Goal: Task Accomplishment & Management: Use online tool/utility

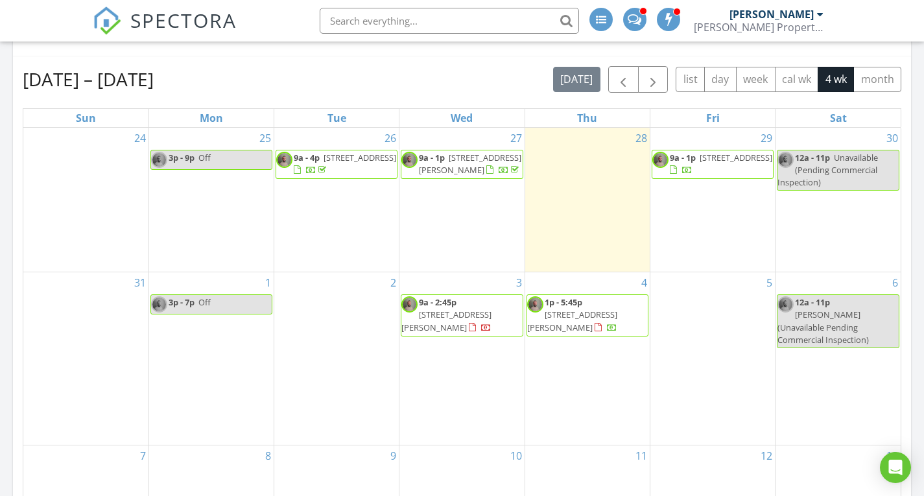
scroll to position [519, 0]
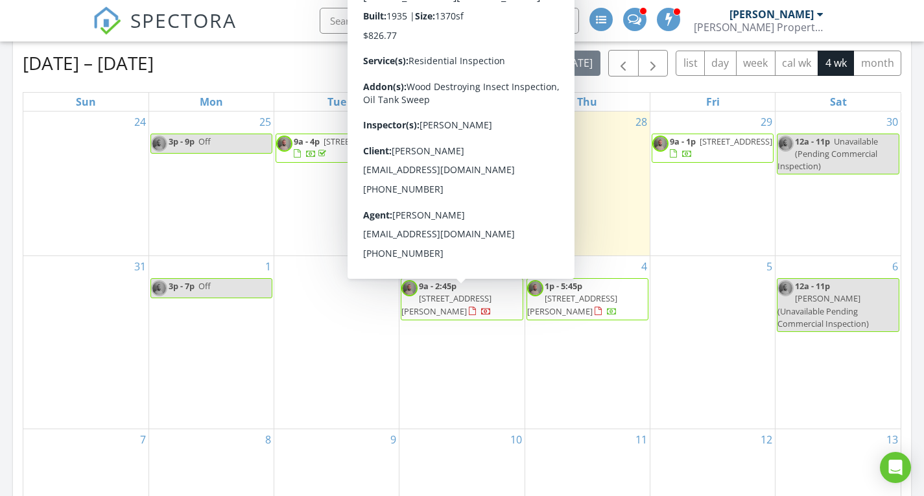
click at [461, 310] on span "[STREET_ADDRESS][PERSON_NAME]" at bounding box center [446, 304] width 90 height 24
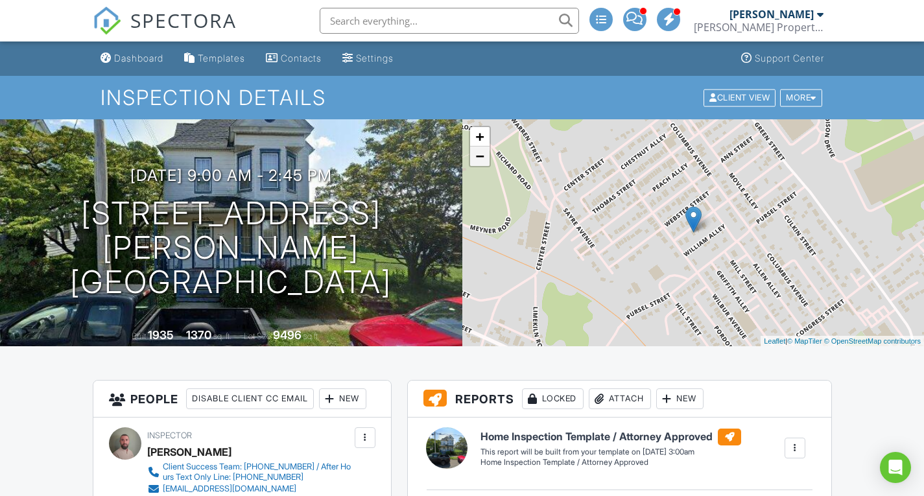
click at [481, 165] on link "−" at bounding box center [479, 156] width 19 height 19
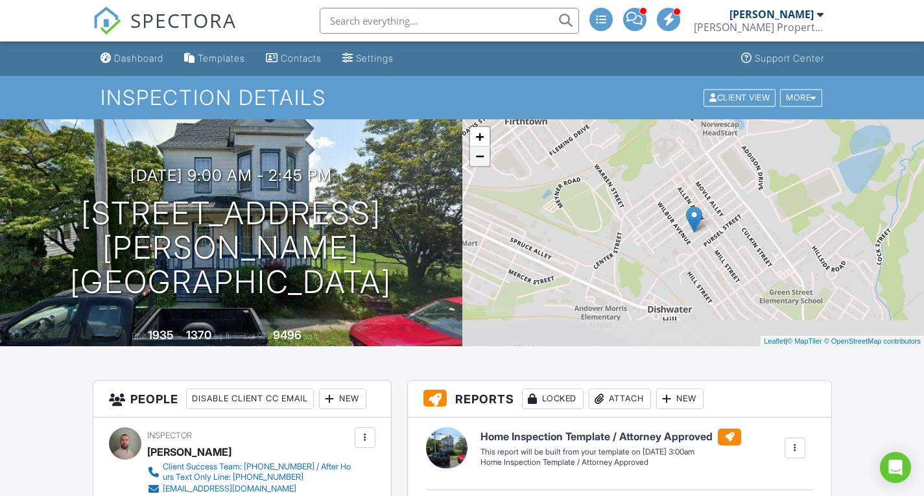
click at [481, 165] on link "−" at bounding box center [479, 156] width 19 height 19
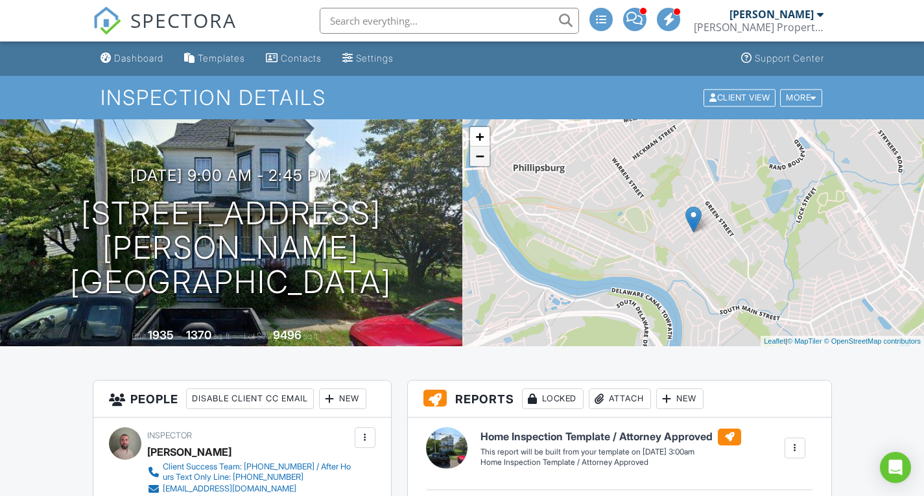
click at [481, 165] on link "−" at bounding box center [479, 156] width 19 height 19
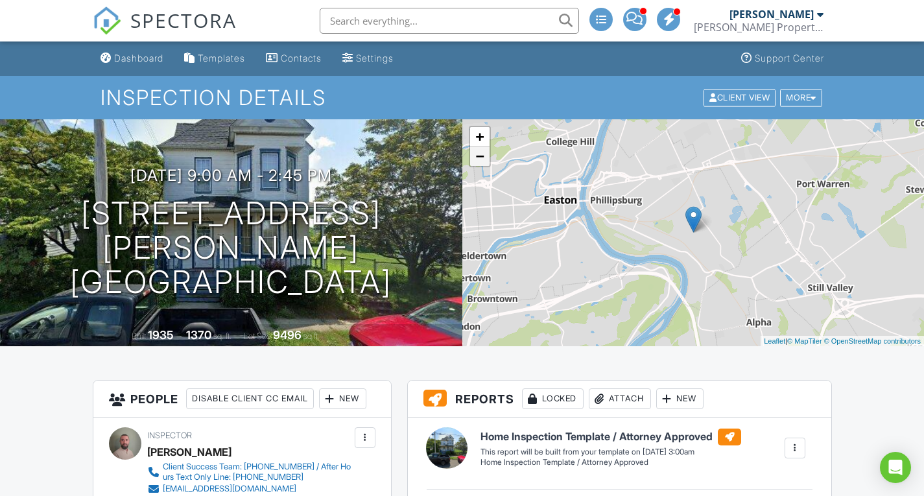
click at [481, 165] on link "−" at bounding box center [479, 156] width 19 height 19
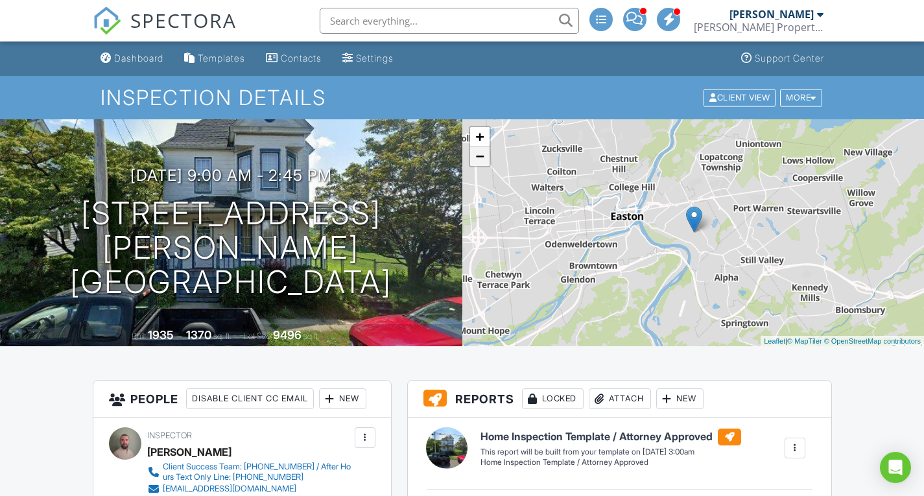
click at [481, 165] on link "−" at bounding box center [479, 156] width 19 height 19
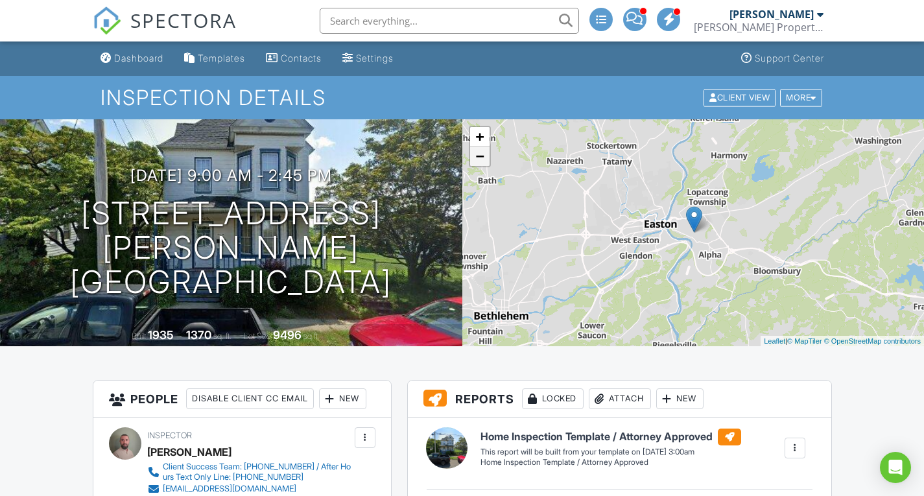
click at [481, 165] on link "−" at bounding box center [479, 156] width 19 height 19
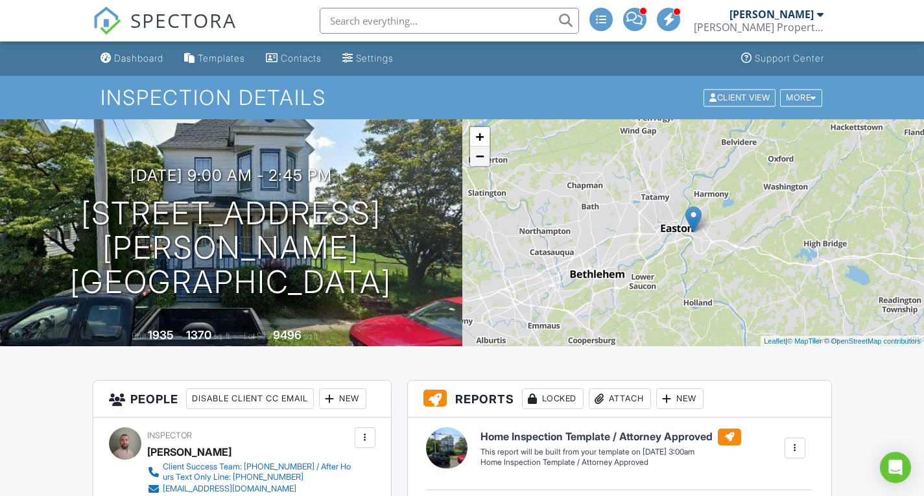
click at [481, 165] on link "−" at bounding box center [479, 156] width 19 height 19
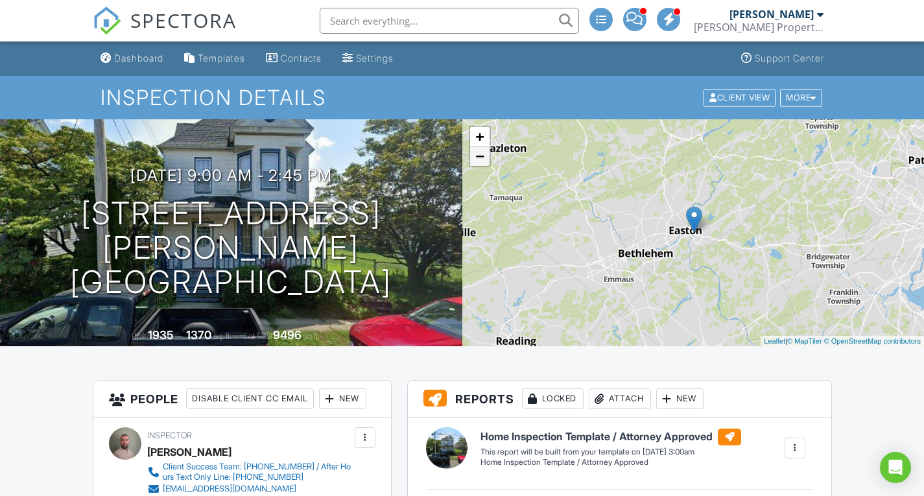
click at [481, 165] on link "−" at bounding box center [479, 156] width 19 height 19
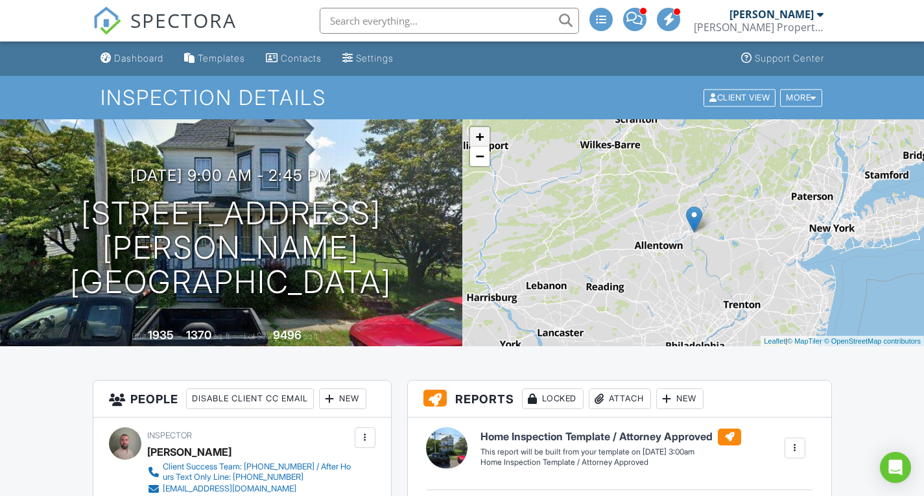
click at [482, 137] on link "+" at bounding box center [479, 136] width 19 height 19
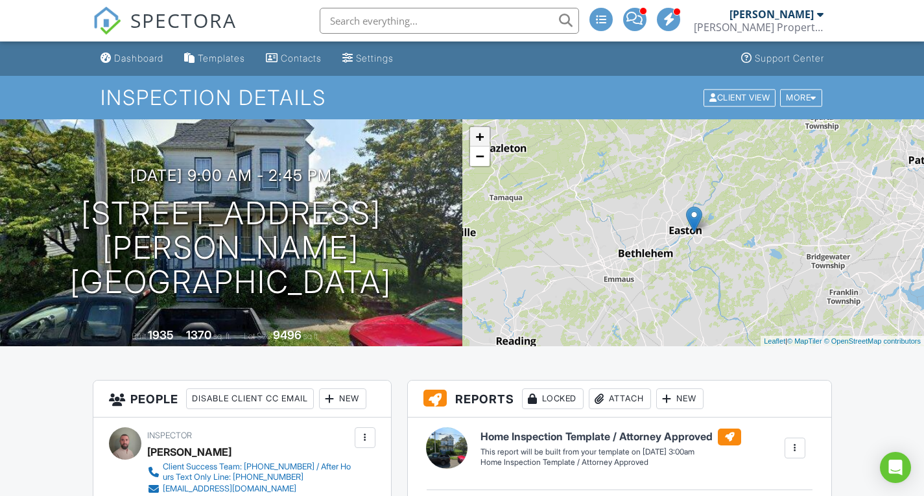
click at [482, 137] on link "+" at bounding box center [479, 136] width 19 height 19
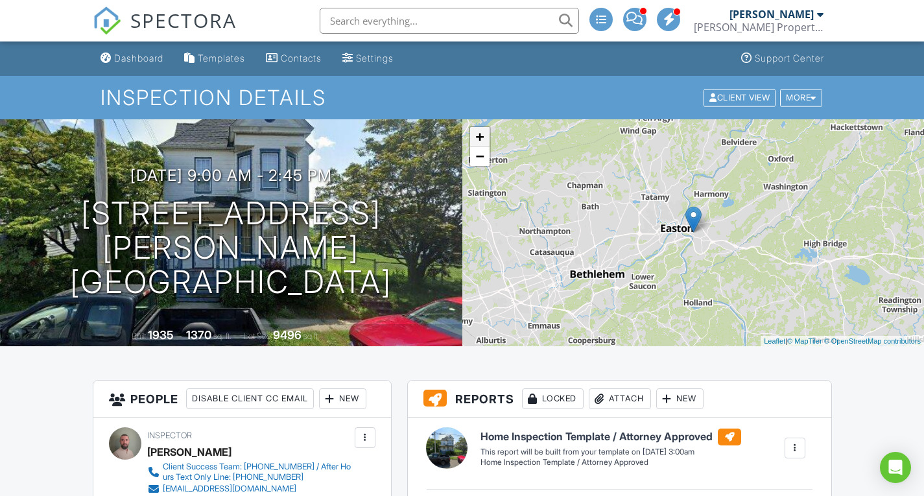
click at [482, 137] on link "+" at bounding box center [479, 136] width 19 height 19
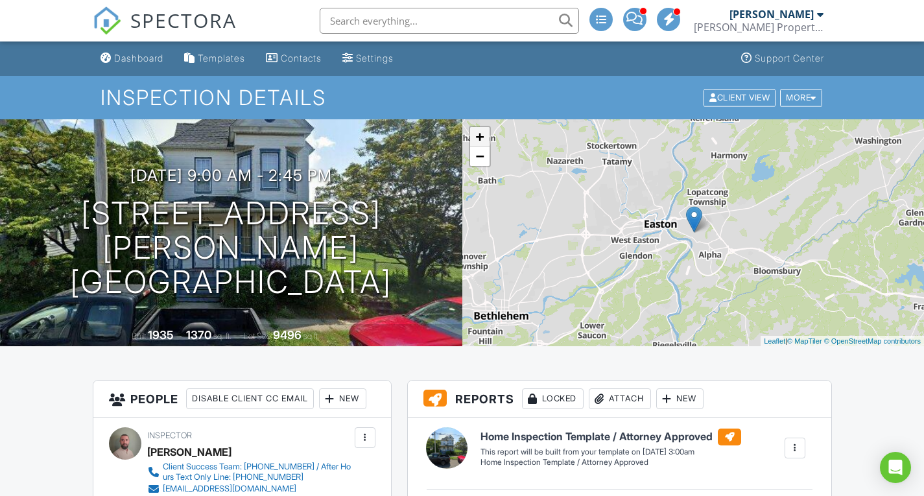
click at [482, 137] on link "+" at bounding box center [479, 136] width 19 height 19
